Goal: Check status: Check status

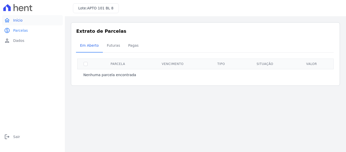
click at [24, 21] on link "home Início" at bounding box center [32, 20] width 61 height 10
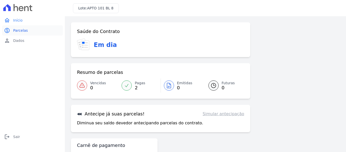
click at [25, 31] on span "Parcelas" at bounding box center [20, 30] width 15 height 5
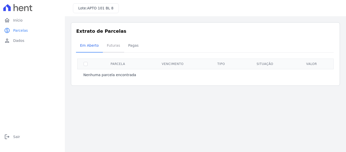
click at [104, 42] on span "Futuras" at bounding box center [113, 45] width 19 height 10
click at [111, 45] on span "Futuras" at bounding box center [113, 45] width 19 height 10
click at [136, 47] on span "Pagas" at bounding box center [133, 45] width 16 height 10
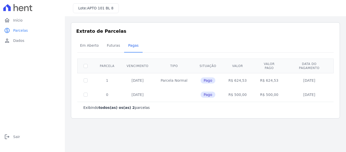
click at [87, 73] on td at bounding box center [86, 80] width 16 height 14
click at [142, 92] on td "[DATE]" at bounding box center [138, 94] width 34 height 14
click at [237, 92] on td "R$ 500,00" at bounding box center [238, 94] width 30 height 14
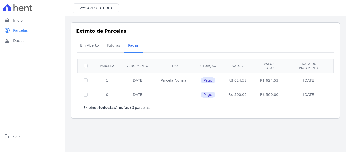
click at [236, 105] on div "Exibindo todos(as) os(as) 2 parcelas" at bounding box center [205, 107] width 244 height 5
click at [108, 48] on span "Futuras" at bounding box center [113, 45] width 19 height 10
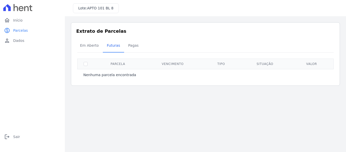
click at [135, 48] on span "Pagas" at bounding box center [133, 45] width 16 height 10
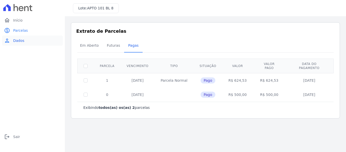
click at [16, 40] on span "Dados" at bounding box center [18, 40] width 11 height 5
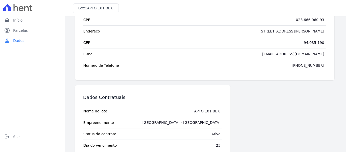
scroll to position [57, 0]
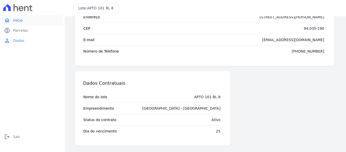
click at [17, 19] on span "Início" at bounding box center [17, 20] width 9 height 5
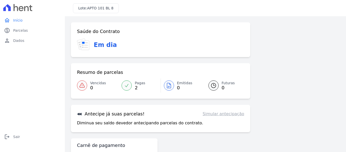
scroll to position [22, 0]
